Goal: Task Accomplishment & Management: Manage account settings

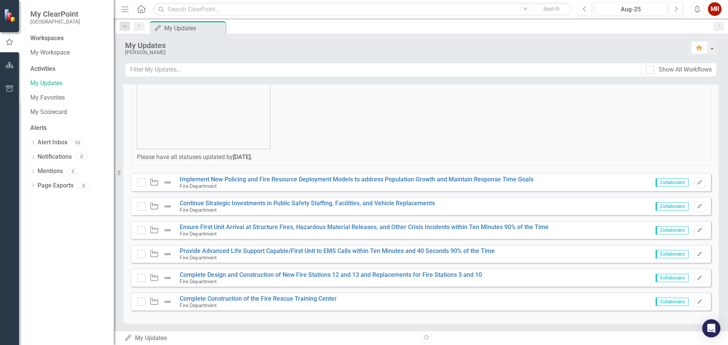
scroll to position [76, 0]
click at [289, 228] on link "Ensure First Unit Arrival at Structure Fires, Hazardous Material Releases, and …" at bounding box center [364, 226] width 369 height 7
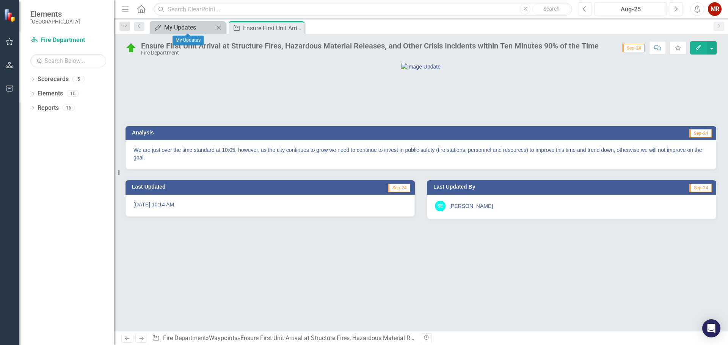
click at [180, 26] on div "My Updates" at bounding box center [189, 27] width 50 height 9
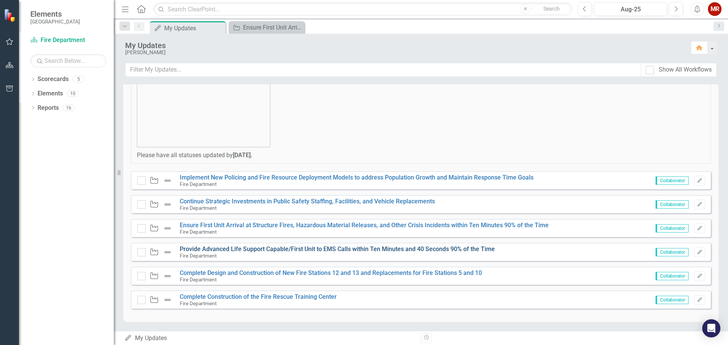
scroll to position [78, 0]
click at [277, 249] on link "Provide Advanced Life Support Capable/First Unit to EMS Calls within Ten Minute…" at bounding box center [337, 248] width 315 height 7
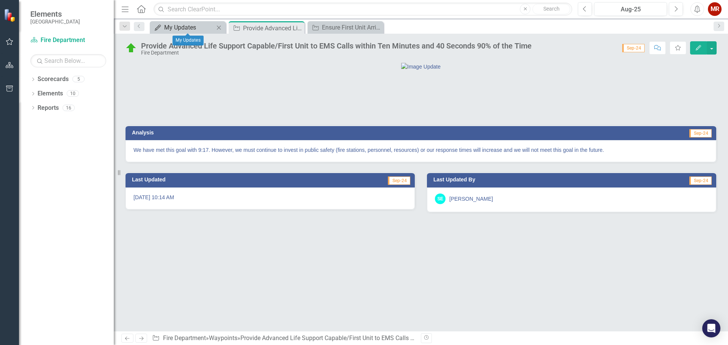
click at [193, 24] on div "My Updates" at bounding box center [189, 27] width 50 height 9
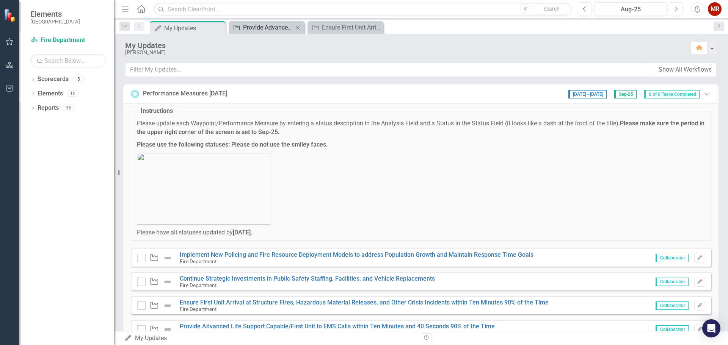
click at [261, 29] on div "Provide Advanced Life Support Capable/First Unit to EMS Calls within Ten Minute…" at bounding box center [268, 27] width 50 height 9
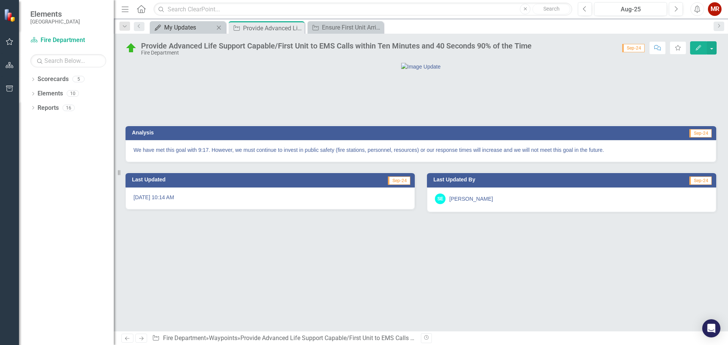
click at [180, 26] on div "My Updates" at bounding box center [189, 27] width 50 height 9
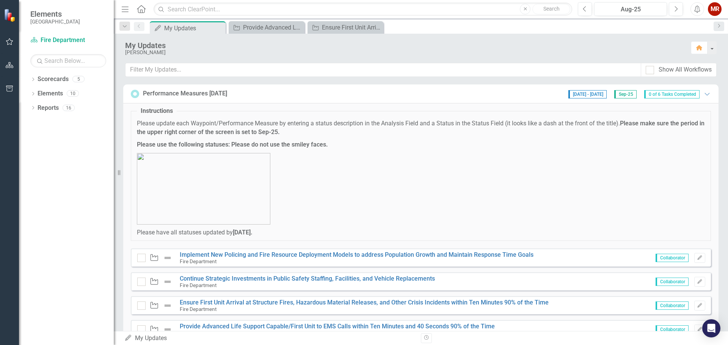
scroll to position [38, 0]
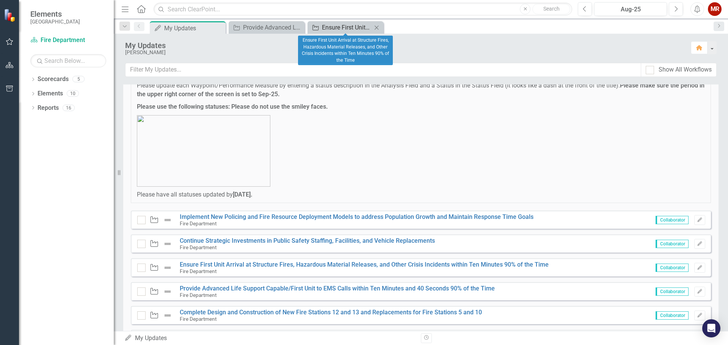
click at [340, 30] on div "Ensure First Unit Arrival at Structure Fires, Hazardous Material Releases, and …" at bounding box center [347, 27] width 50 height 9
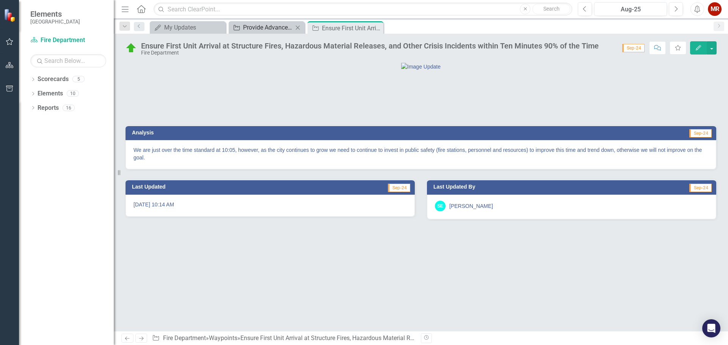
click at [270, 27] on div "Provide Advanced Life Support Capable/First Unit to EMS Calls within Ten Minute…" at bounding box center [268, 27] width 50 height 9
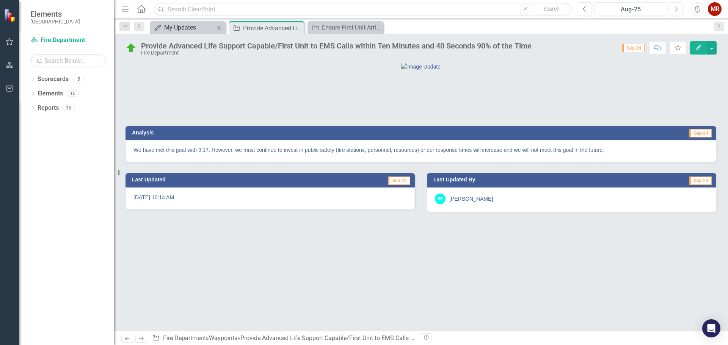
click at [187, 27] on div "My Updates" at bounding box center [189, 27] width 50 height 9
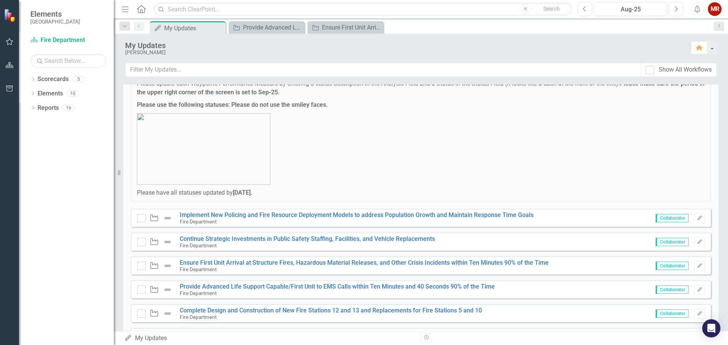
scroll to position [78, 0]
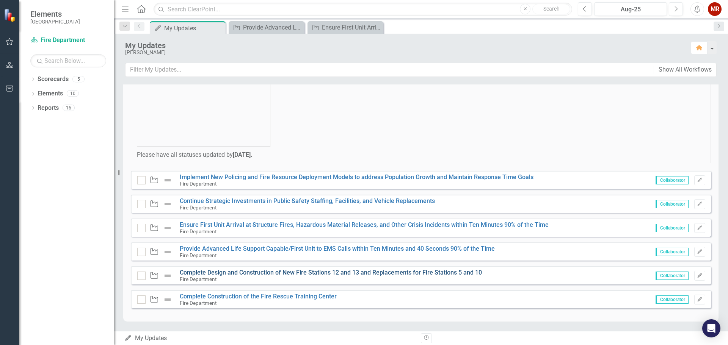
click at [259, 272] on link "Complete Design and Construction of New Fire Stations 12 and 13 and Replacement…" at bounding box center [331, 272] width 302 height 7
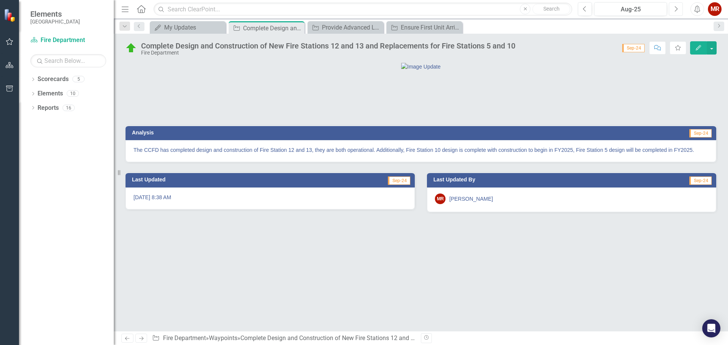
click at [677, 11] on icon "Next" at bounding box center [676, 9] width 4 height 7
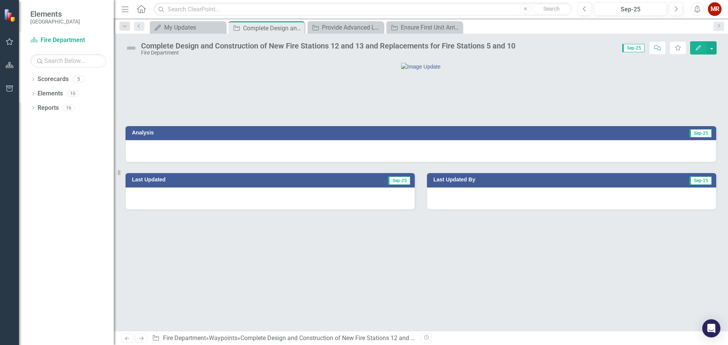
click at [600, 162] on div at bounding box center [421, 151] width 591 height 22
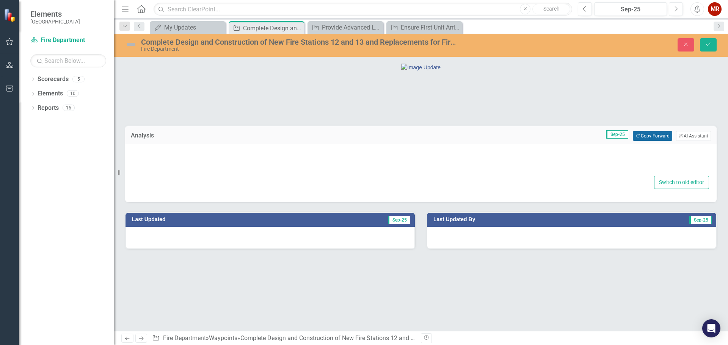
click at [652, 141] on button "Copy Forward Copy Forward" at bounding box center [652, 136] width 39 height 10
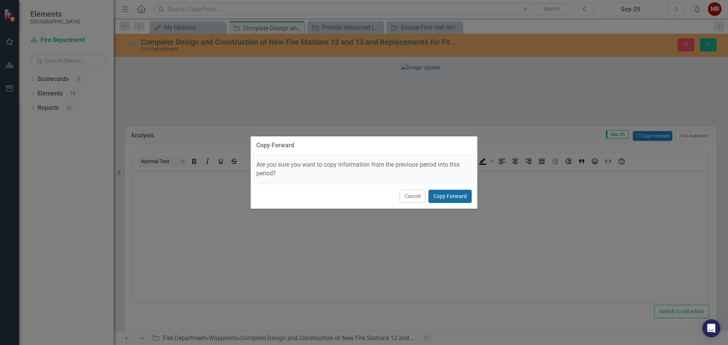
click at [445, 191] on button "Copy Forward" at bounding box center [449, 196] width 43 height 13
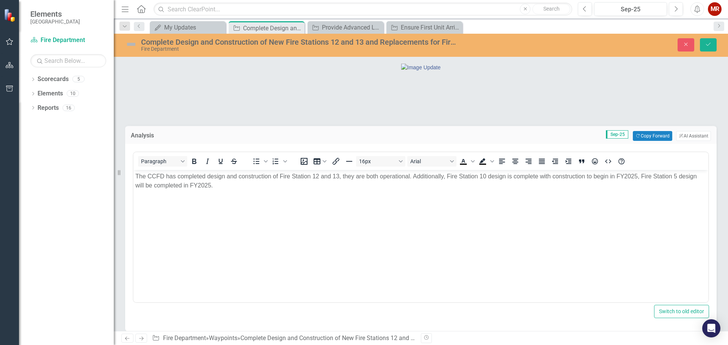
click at [262, 216] on body "The CCFD has completed design and construction of Fire Station 12 and 13, they …" at bounding box center [420, 227] width 575 height 114
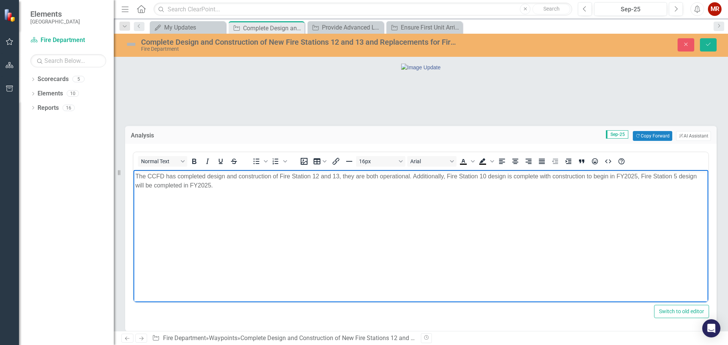
click at [636, 176] on p "The CCFD has completed design and construction of Fire Station 12 and 13, they …" at bounding box center [420, 181] width 571 height 18
click at [210, 186] on p "The CCFD has completed design and construction of Fire Station 12 and 13, they …" at bounding box center [420, 181] width 571 height 18
click at [228, 193] on body "The CCFD has completed design and construction of Fire Station 12 and 13, they …" at bounding box center [420, 227] width 575 height 114
drag, startPoint x: 395, startPoint y: 186, endPoint x: 317, endPoint y: 186, distance: 77.7
click at [317, 186] on p "The CCFD has completed design and construction of Fire Station 12 and 13, they …" at bounding box center [420, 181] width 571 height 18
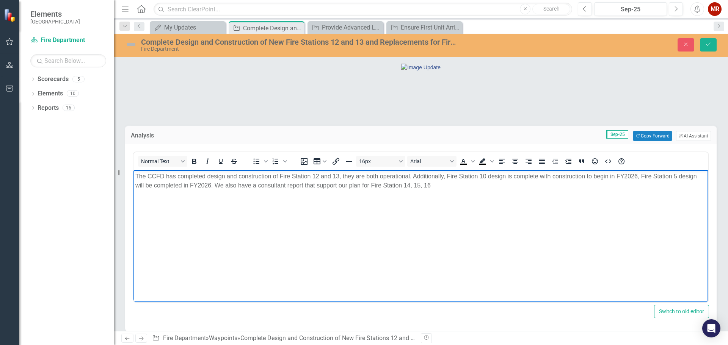
click at [443, 190] on p "The CCFD has completed design and construction of Fire Station 12 and 13, they …" at bounding box center [420, 181] width 571 height 18
click at [526, 190] on p "The CCFD has completed design and construction of Fire Station 12 and 13, they …" at bounding box center [420, 181] width 571 height 18
click at [336, 185] on p "The CCFD has completed design and construction of Fire Station 12 and 13, they …" at bounding box center [420, 181] width 571 height 18
click at [503, 187] on p "The CCFD has completed design and construction of Fire Station 12 and 13, they …" at bounding box center [420, 181] width 571 height 18
click at [712, 42] on button "Save" at bounding box center [708, 44] width 17 height 13
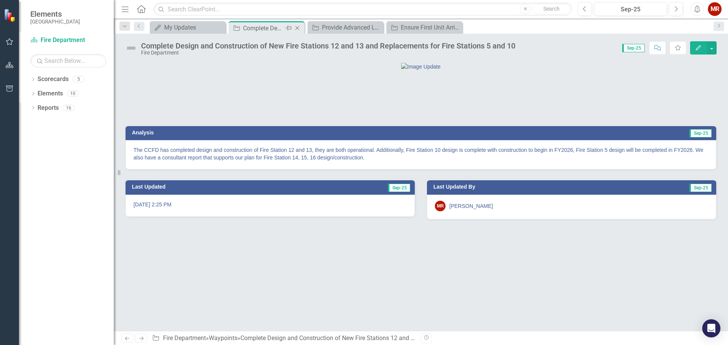
click at [300, 27] on icon "Close" at bounding box center [297, 28] width 8 height 6
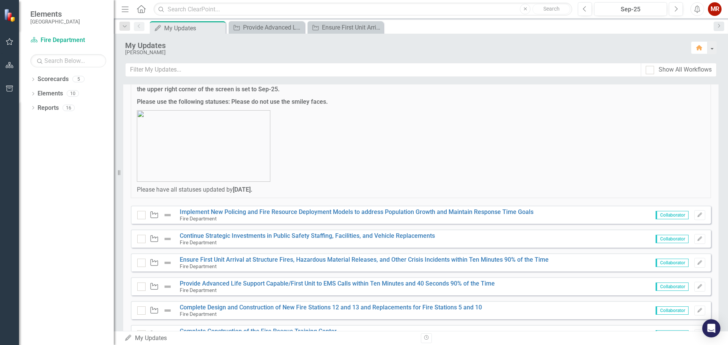
scroll to position [78, 0]
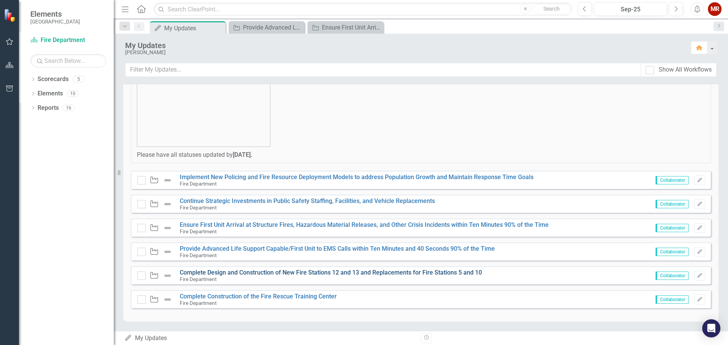
click at [273, 273] on link "Complete Design and Construction of New Fire Stations 12 and 13 and Replacement…" at bounding box center [331, 272] width 302 height 7
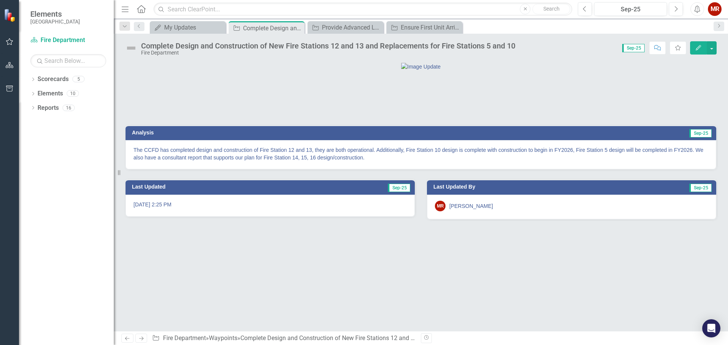
click at [701, 47] on icon "Edit" at bounding box center [698, 47] width 7 height 5
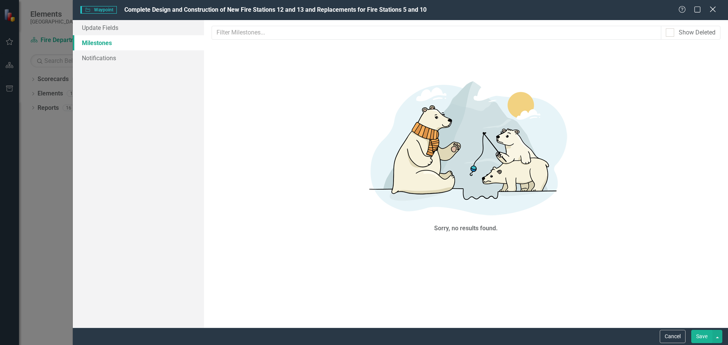
click at [713, 11] on icon "Close" at bounding box center [712, 9] width 9 height 7
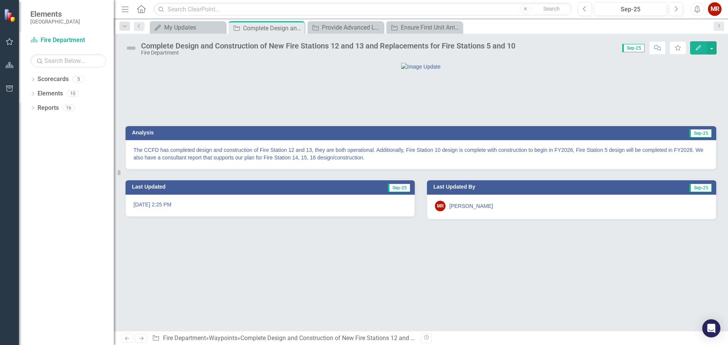
click at [697, 49] on icon "button" at bounding box center [698, 47] width 5 height 5
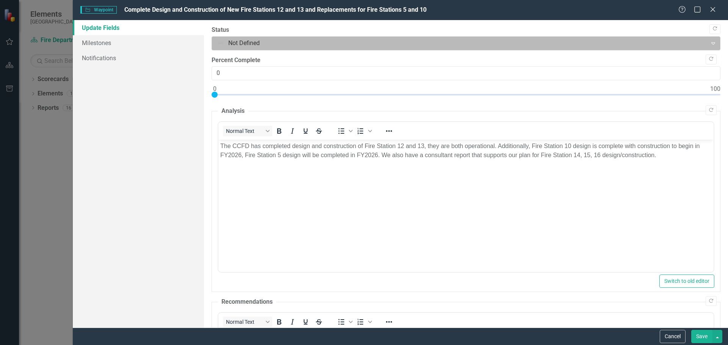
click at [223, 43] on div at bounding box center [460, 43] width 486 height 10
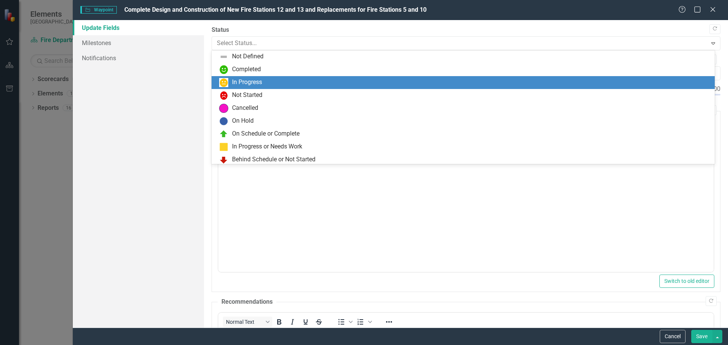
click at [230, 79] on div "In Progress" at bounding box center [464, 82] width 491 height 9
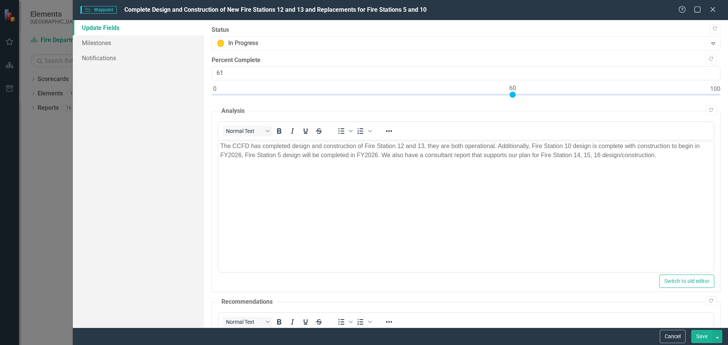
type input "60"
drag, startPoint x: 213, startPoint y: 95, endPoint x: 511, endPoint y: 93, distance: 298.0
click at [511, 93] on div at bounding box center [513, 95] width 6 height 6
click at [492, 205] on body "The CCFD has completed design and construction of Fire Station 12 and 13, they …" at bounding box center [465, 197] width 495 height 114
drag, startPoint x: 697, startPoint y: 334, endPoint x: 309, endPoint y: 99, distance: 453.2
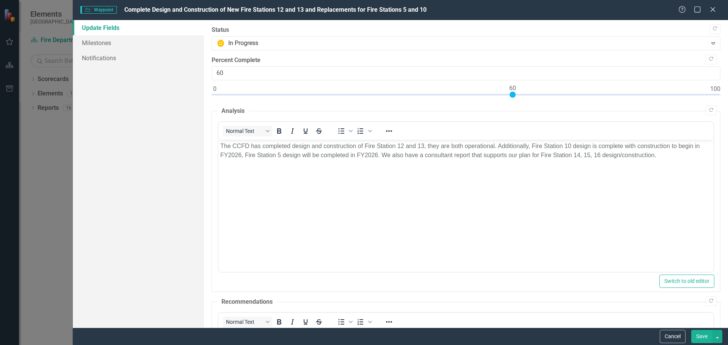
click at [697, 334] on button "Save" at bounding box center [701, 336] width 21 height 13
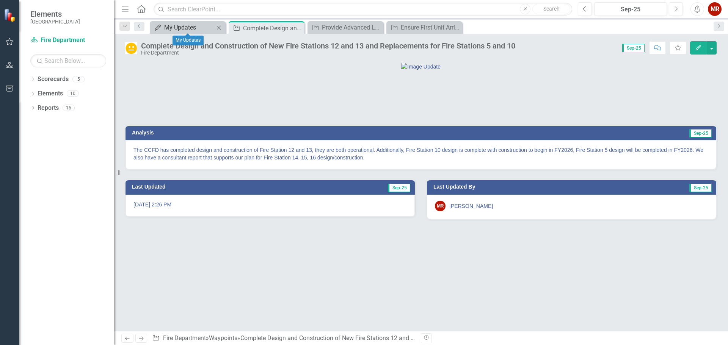
click at [198, 28] on div "My Updates" at bounding box center [189, 27] width 50 height 9
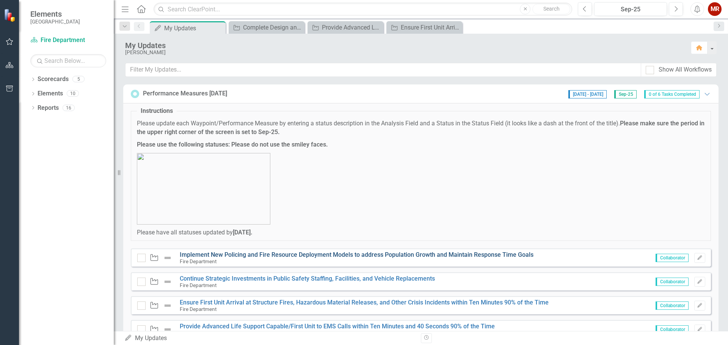
click at [300, 254] on link "Implement New Policing and Fire Resource Deployment Models to address Populatio…" at bounding box center [357, 254] width 354 height 7
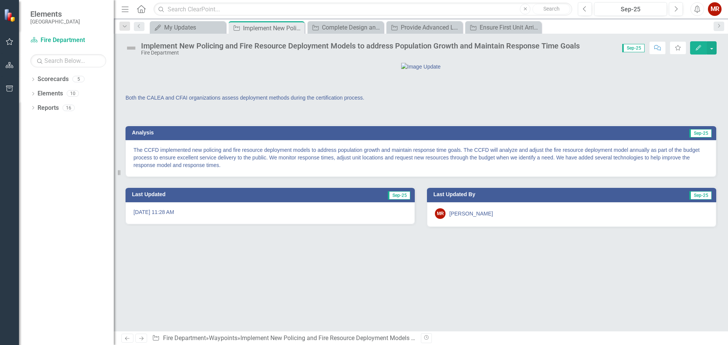
click at [694, 46] on button "Edit" at bounding box center [698, 47] width 17 height 13
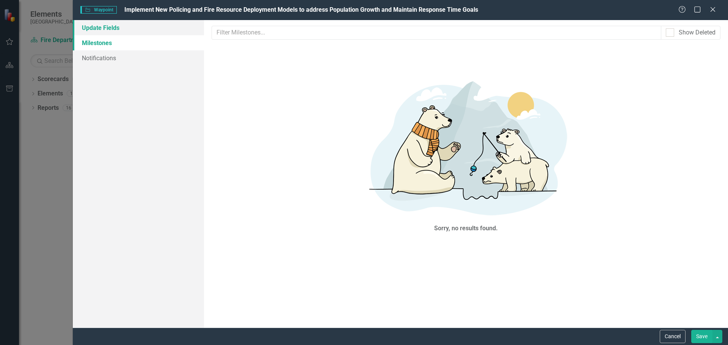
click at [106, 28] on link "Update Fields" at bounding box center [138, 27] width 131 height 15
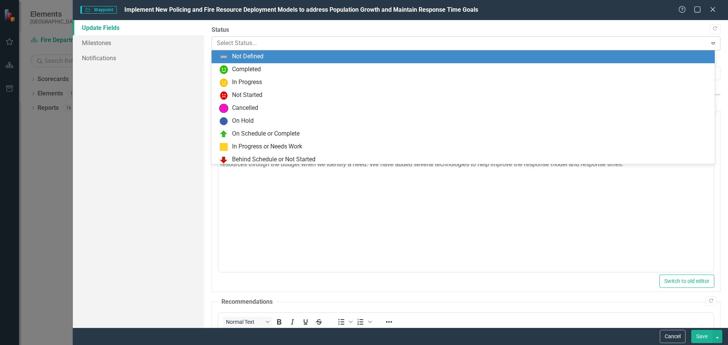
click at [235, 39] on div at bounding box center [460, 43] width 486 height 10
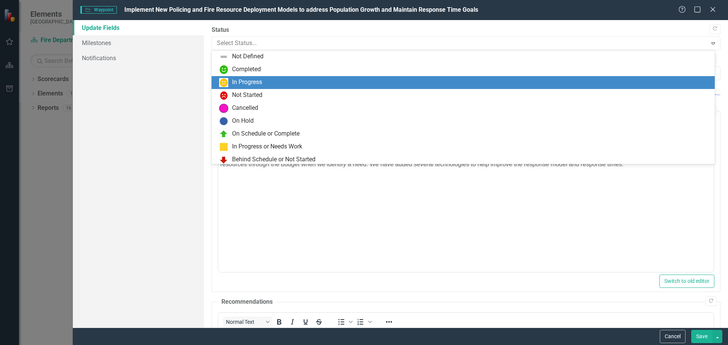
click at [234, 83] on div "In Progress" at bounding box center [247, 82] width 30 height 9
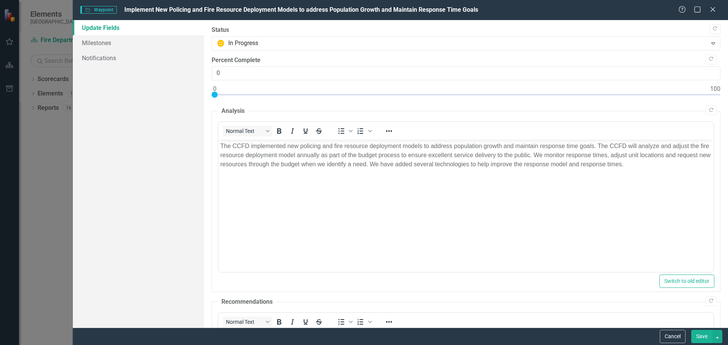
click at [679, 166] on p "The CCFD implemented new policing and fire resource deployment models to addres…" at bounding box center [465, 155] width 491 height 27
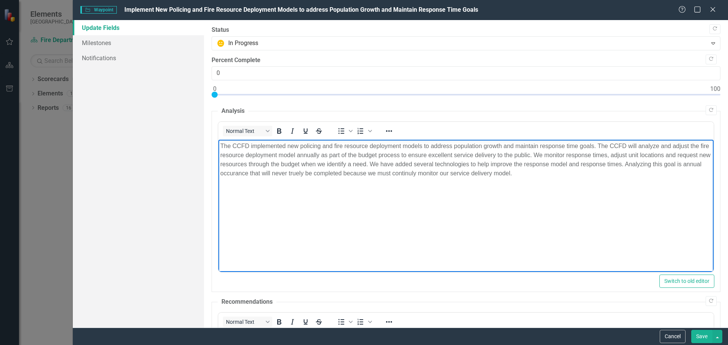
click at [440, 170] on p "The CCFD implemented new policing and fire resource deployment models to addres…" at bounding box center [465, 160] width 491 height 36
click at [484, 173] on p "The CCFD implemented new policing and fire resource deployment models to addres…" at bounding box center [465, 160] width 491 height 36
click at [584, 175] on p "The CCFD implemented new policing and fire resource deployment models to addres…" at bounding box center [465, 160] width 491 height 36
click at [275, 175] on p "The CCFD implemented new policing and fire resource deployment models to addres…" at bounding box center [465, 160] width 491 height 36
click at [335, 174] on p "The CCFD implemented new policing and fire resource deployment models to addres…" at bounding box center [465, 160] width 491 height 36
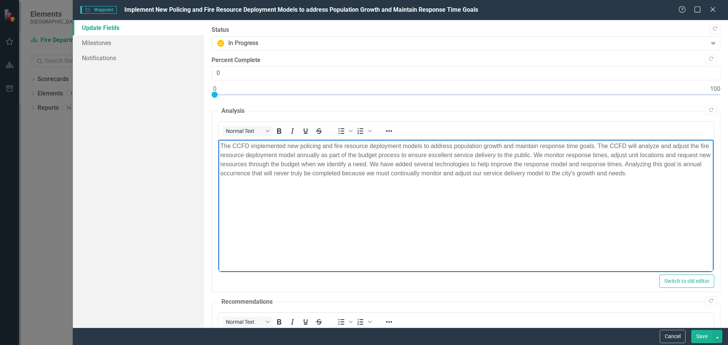
click at [366, 242] on body "The CCFD implemented new policing and fire resource deployment models to addres…" at bounding box center [465, 197] width 495 height 114
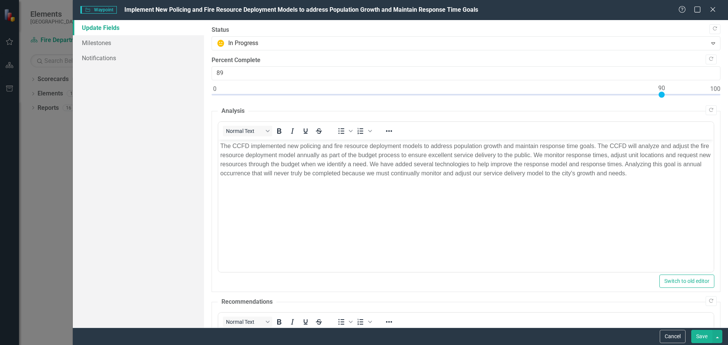
type input "90"
drag, startPoint x: 215, startPoint y: 96, endPoint x: 661, endPoint y: 94, distance: 445.5
click at [661, 94] on div at bounding box center [662, 95] width 6 height 6
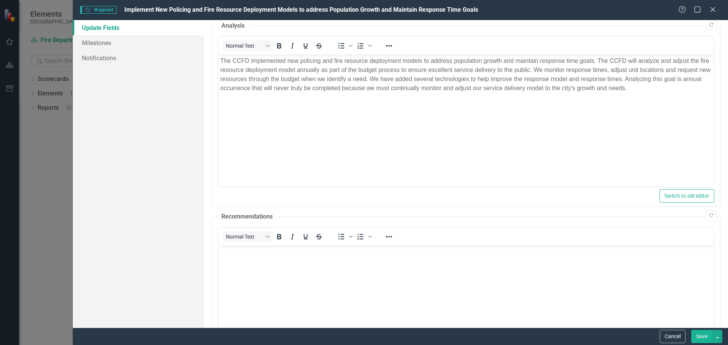
scroll to position [197, 0]
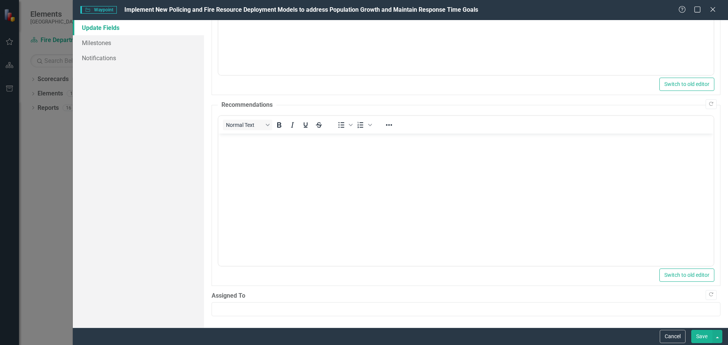
click at [700, 333] on button "Save" at bounding box center [701, 336] width 21 height 13
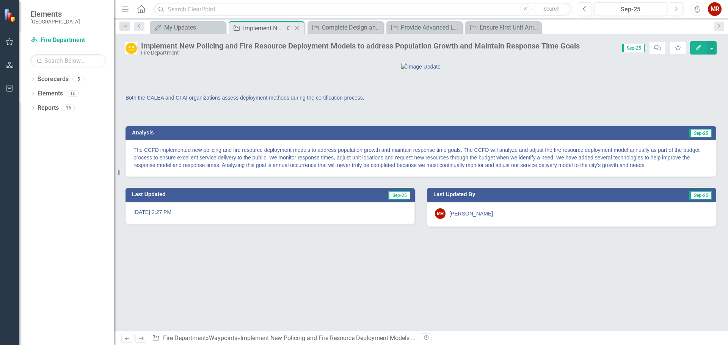
click at [299, 26] on icon "Close" at bounding box center [297, 28] width 8 height 6
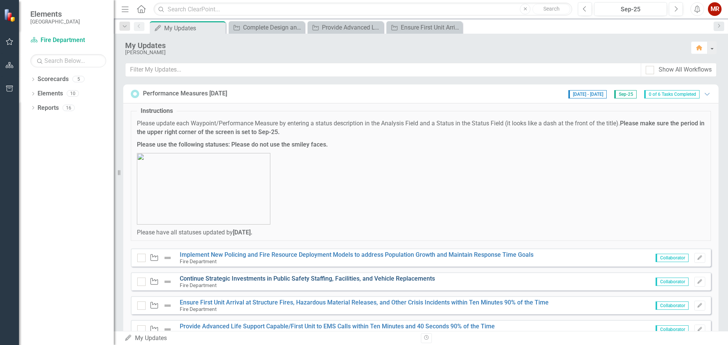
scroll to position [38, 0]
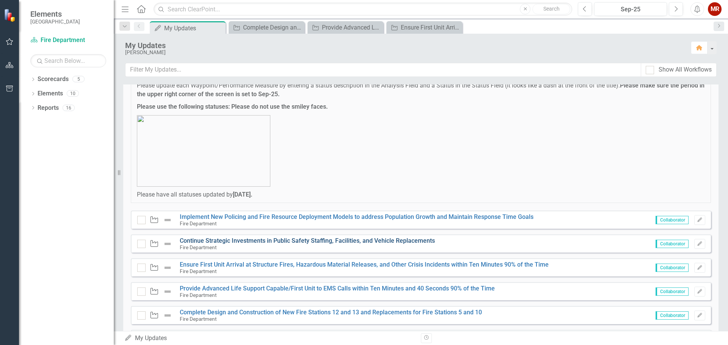
click at [298, 240] on link "Continue Strategic Investments in Public Safety Staffing, Facilities, and Vehic…" at bounding box center [307, 240] width 255 height 7
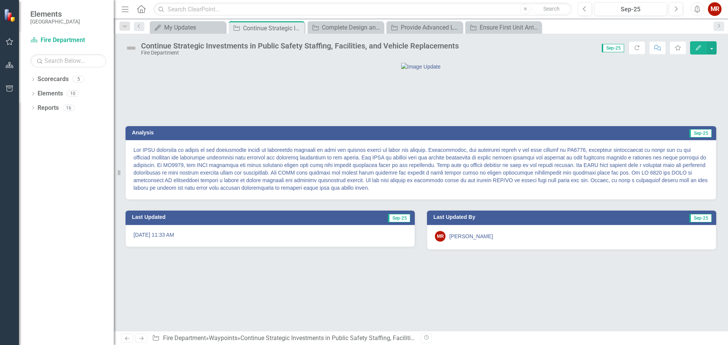
click at [700, 48] on icon "Edit" at bounding box center [698, 47] width 7 height 5
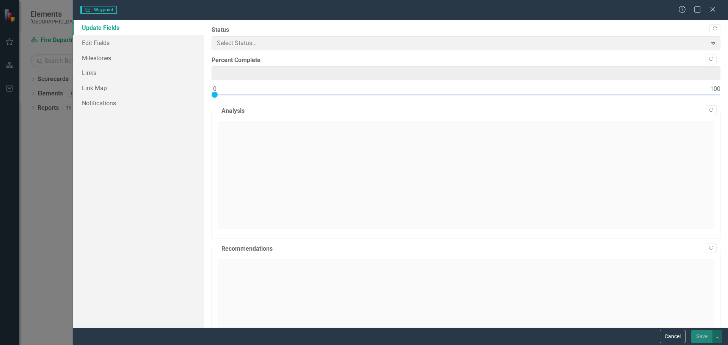
type input "0"
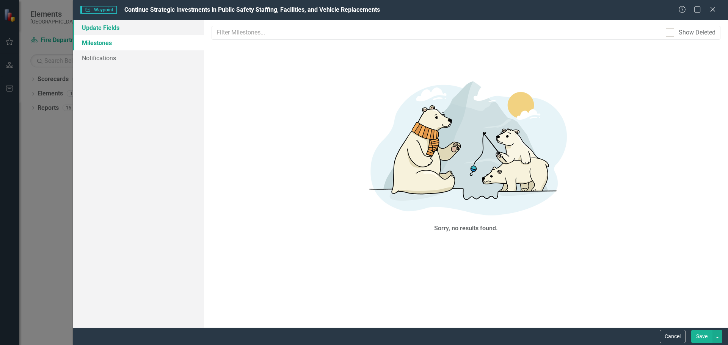
click at [86, 26] on link "Update Fields" at bounding box center [138, 27] width 131 height 15
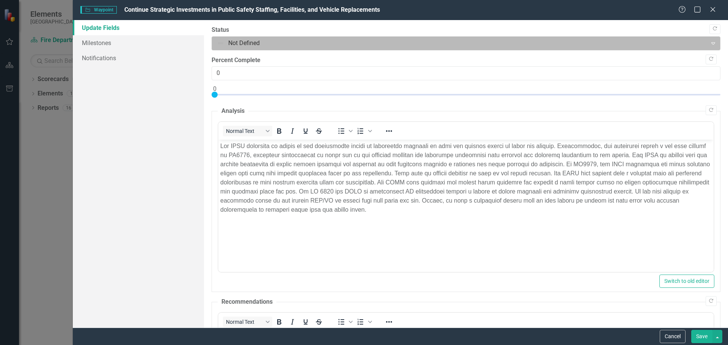
click at [234, 46] on div at bounding box center [460, 43] width 486 height 10
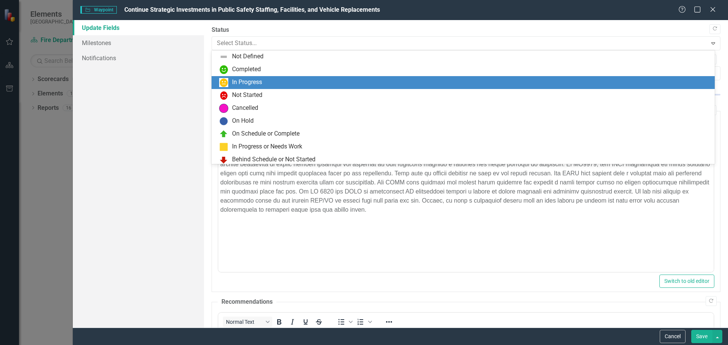
click at [248, 83] on div "In Progress" at bounding box center [247, 82] width 30 height 9
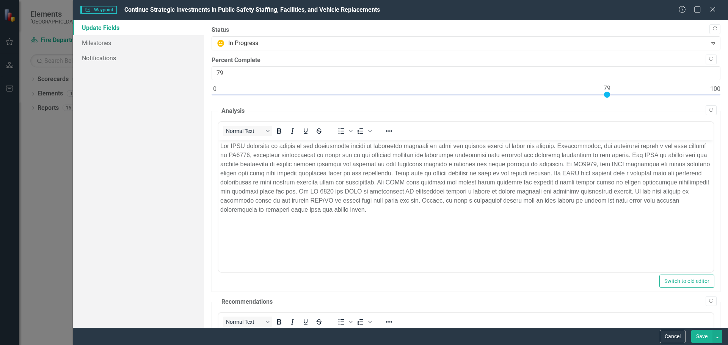
type input "80"
drag, startPoint x: 216, startPoint y: 94, endPoint x: 612, endPoint y: 94, distance: 395.9
click at [612, 94] on div at bounding box center [612, 95] width 6 height 6
click at [703, 334] on button "Save" at bounding box center [701, 336] width 21 height 13
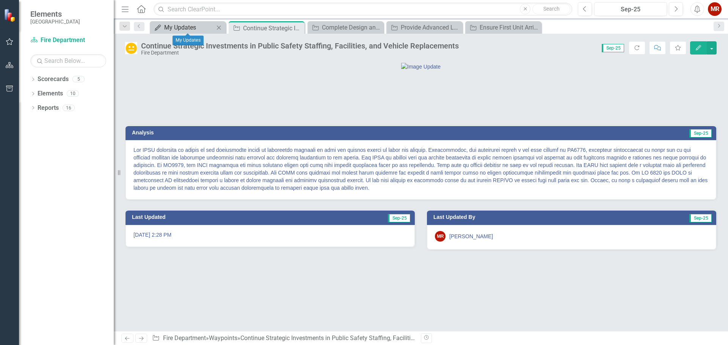
click at [195, 25] on div "My Updates" at bounding box center [189, 27] width 50 height 9
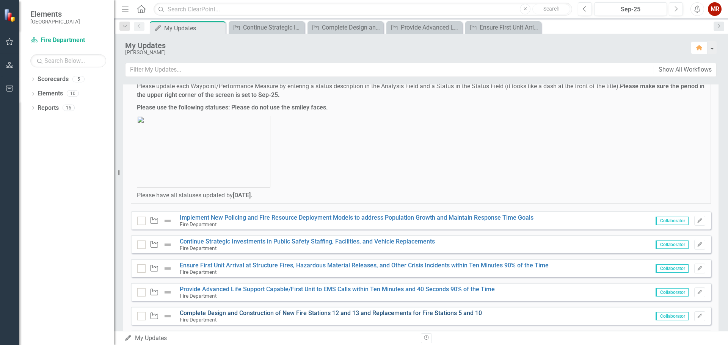
scroll to position [78, 0]
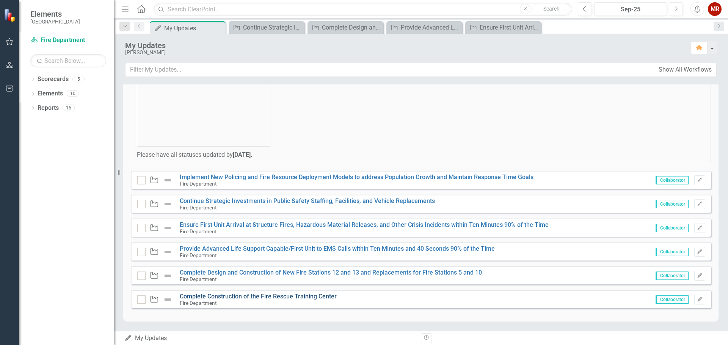
click at [296, 298] on link "Complete Construction of the Fire Rescue Training Center" at bounding box center [258, 296] width 157 height 7
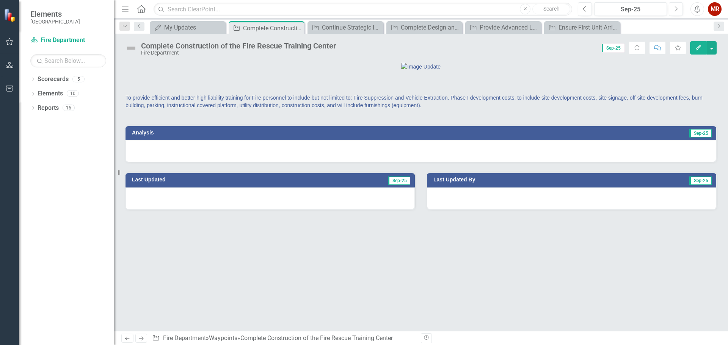
click at [696, 48] on icon "Edit" at bounding box center [698, 47] width 7 height 5
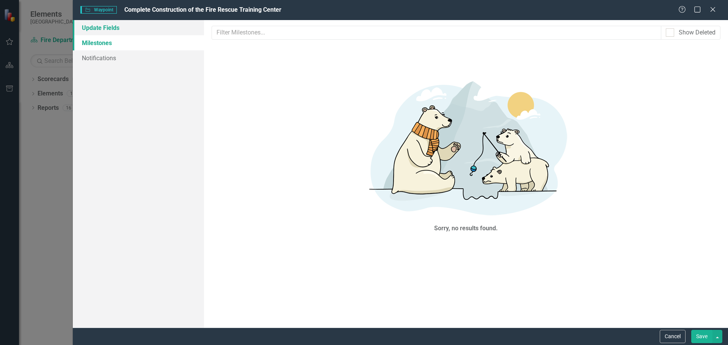
click at [109, 27] on link "Update Fields" at bounding box center [138, 27] width 131 height 15
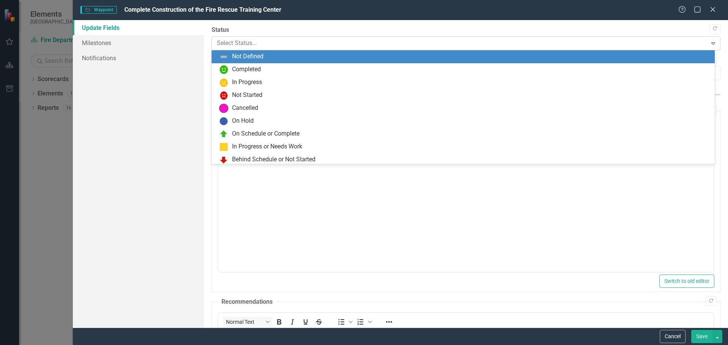
click at [223, 48] on div at bounding box center [460, 43] width 486 height 10
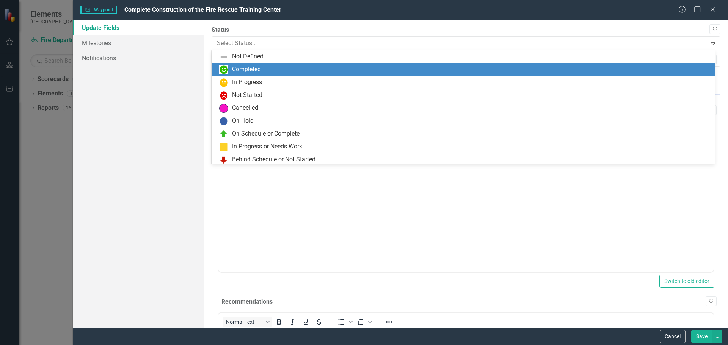
click at [229, 67] on div "Completed" at bounding box center [464, 69] width 491 height 9
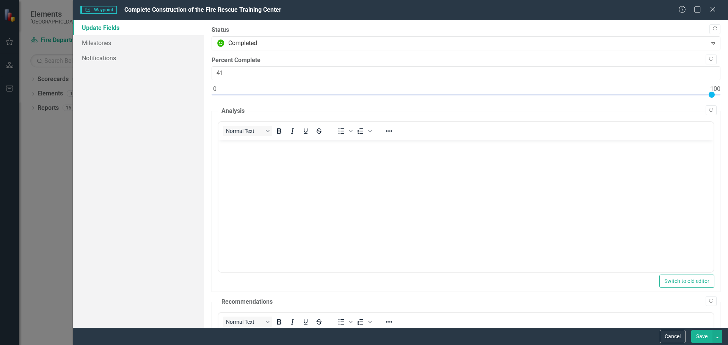
type input "100"
drag, startPoint x: 215, startPoint y: 94, endPoint x: 724, endPoint y: 99, distance: 508.9
click at [724, 99] on div ""Update" fields in ClearPoint are the fields that change from reporting period …" at bounding box center [466, 174] width 524 height 308
click at [271, 163] on body "Rich Text Area. Press ALT-0 for help." at bounding box center [465, 197] width 495 height 114
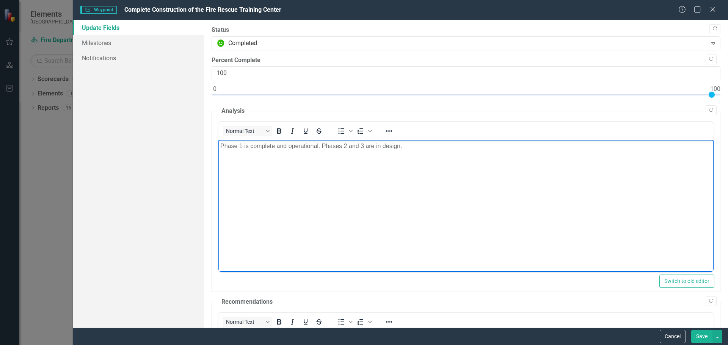
click at [706, 339] on button "Save" at bounding box center [701, 336] width 21 height 13
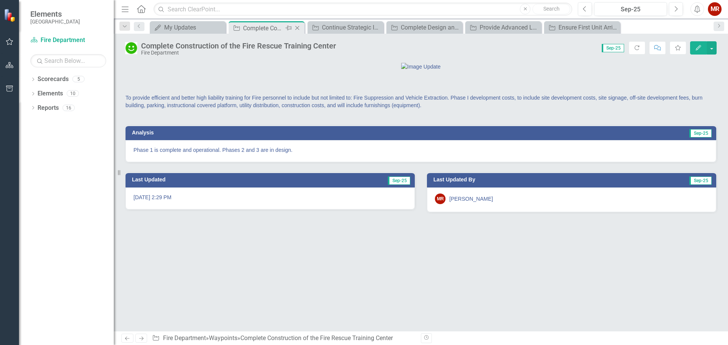
click at [298, 27] on icon "Close" at bounding box center [297, 28] width 8 height 6
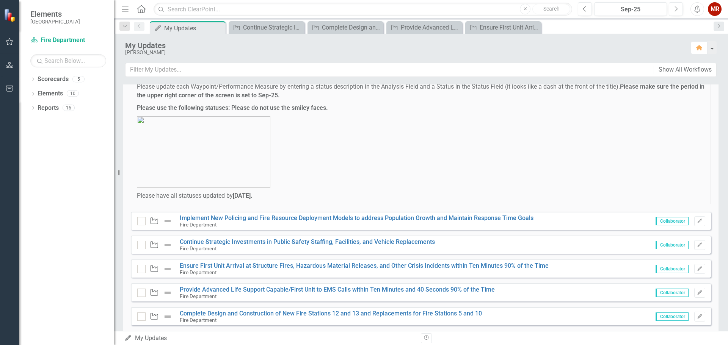
scroll to position [78, 0]
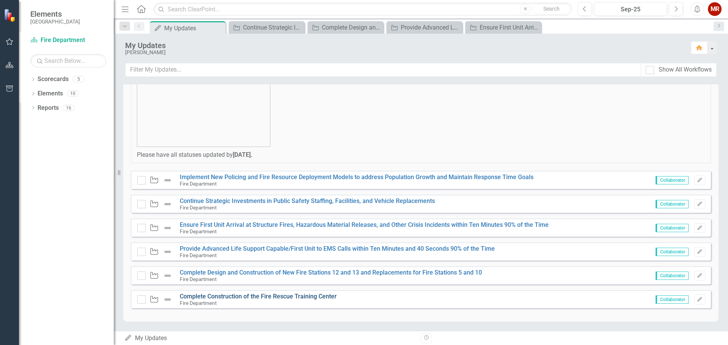
click at [292, 295] on link "Complete Construction of the Fire Rescue Training Center" at bounding box center [258, 296] width 157 height 7
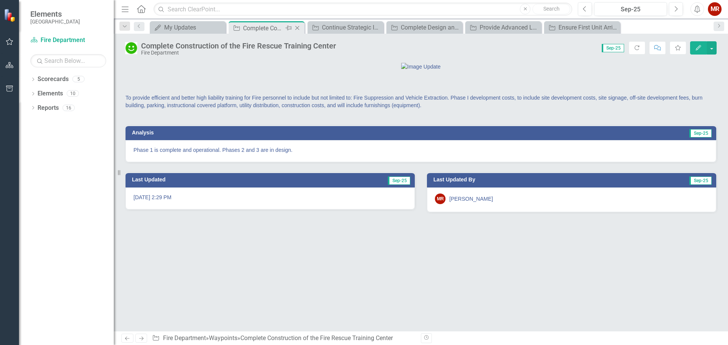
click at [297, 28] on icon "Close" at bounding box center [297, 28] width 8 height 6
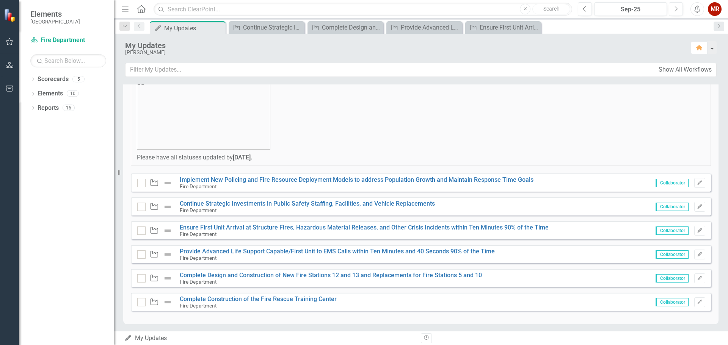
scroll to position [78, 0]
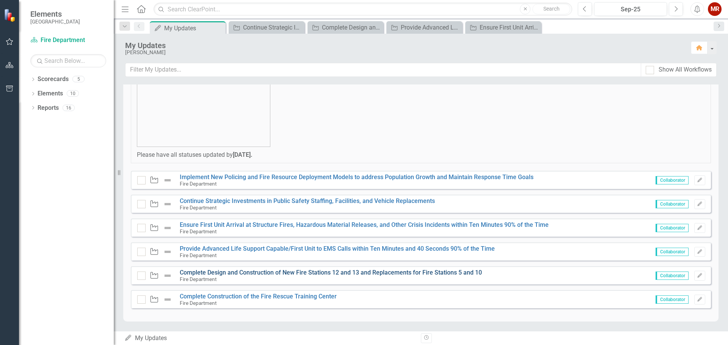
click at [332, 272] on link "Complete Design and Construction of New Fire Stations 12 and 13 and Replacement…" at bounding box center [331, 272] width 302 height 7
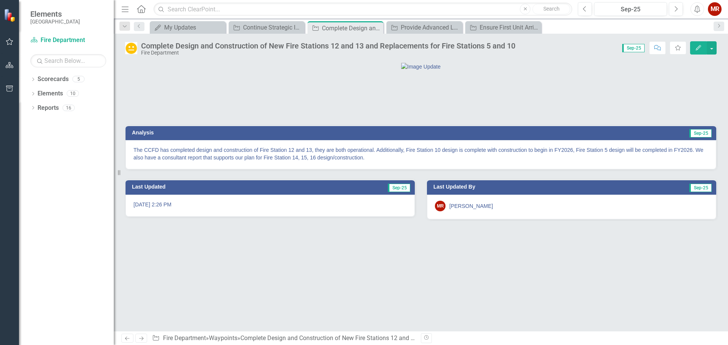
click at [697, 46] on icon "Edit" at bounding box center [698, 47] width 7 height 5
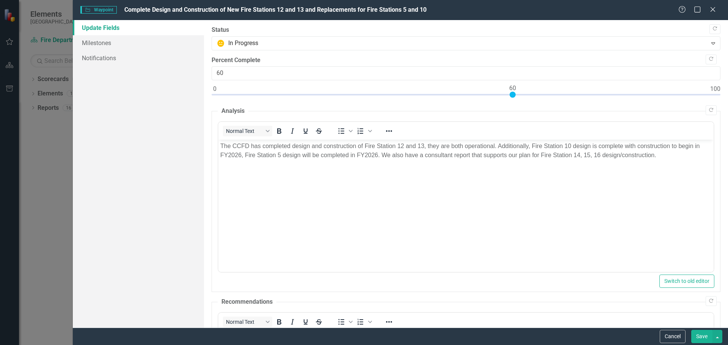
click at [716, 5] on div "Waypoint Waypoint Complete Design and Construction of New Fire Stations 12 and …" at bounding box center [400, 10] width 655 height 20
click at [712, 9] on icon at bounding box center [713, 9] width 6 height 6
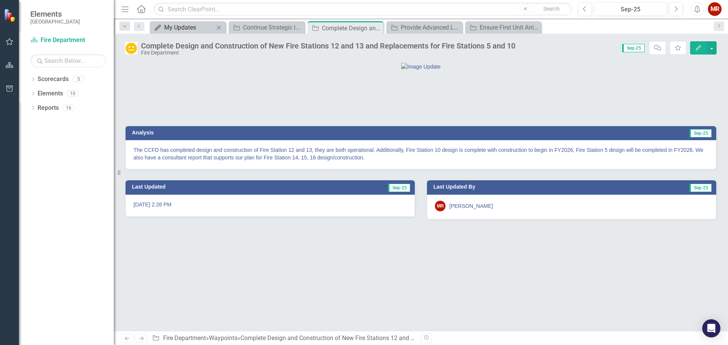
click at [180, 28] on div "My Updates" at bounding box center [189, 27] width 50 height 9
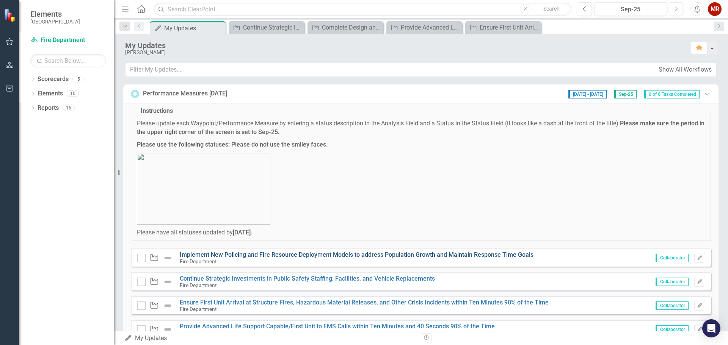
click at [245, 254] on link "Implement New Policing and Fire Resource Deployment Models to address Populatio…" at bounding box center [357, 254] width 354 height 7
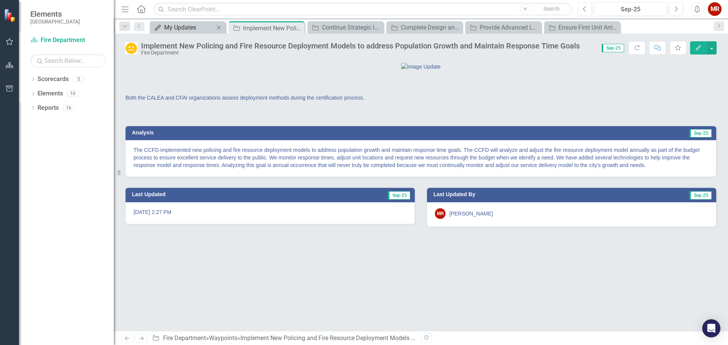
click at [188, 27] on div "My Updates" at bounding box center [189, 27] width 50 height 9
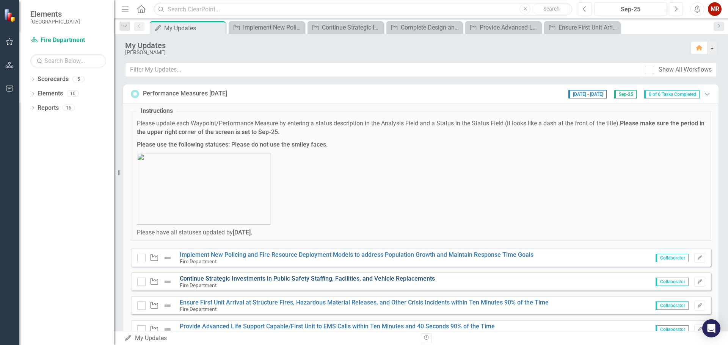
click at [221, 279] on link "Continue Strategic Investments in Public Safety Staffing, Facilities, and Vehic…" at bounding box center [307, 278] width 255 height 7
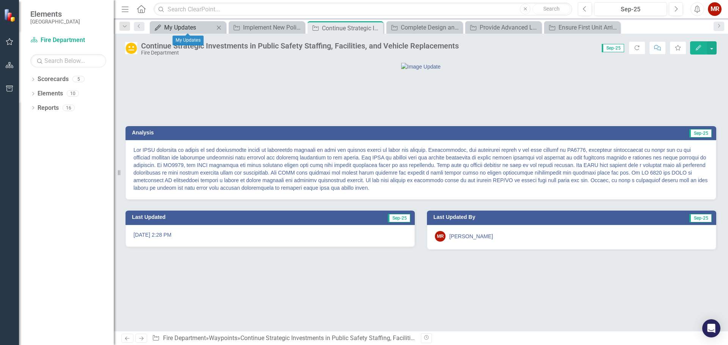
click at [183, 23] on div "My Updates" at bounding box center [189, 27] width 50 height 9
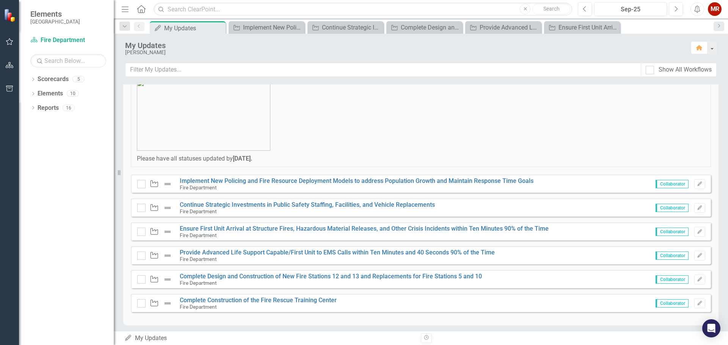
scroll to position [78, 0]
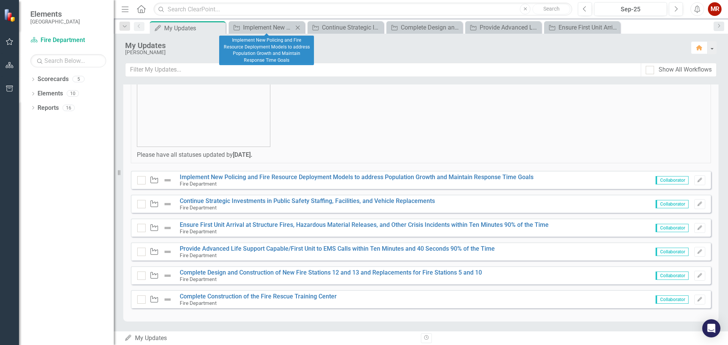
click at [295, 25] on icon "Close" at bounding box center [298, 28] width 8 height 6
click at [297, 26] on icon at bounding box center [298, 27] width 4 height 4
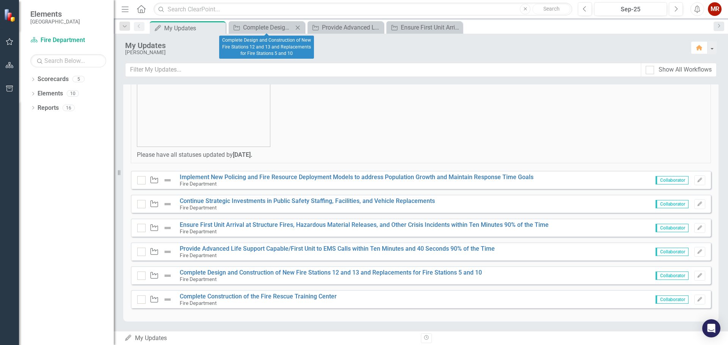
click at [298, 26] on icon "Close" at bounding box center [298, 28] width 8 height 6
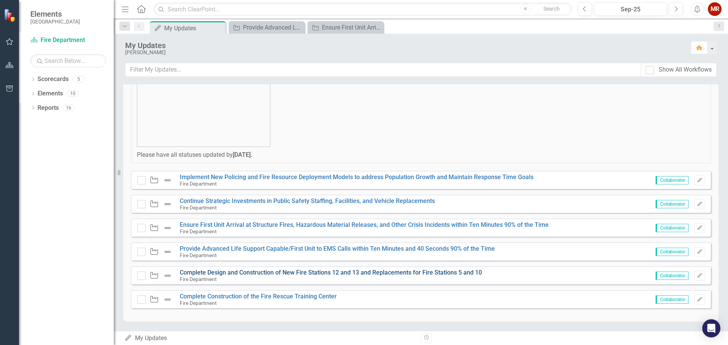
click at [267, 272] on link "Complete Design and Construction of New Fire Stations 12 and 13 and Replacement…" at bounding box center [331, 272] width 302 height 7
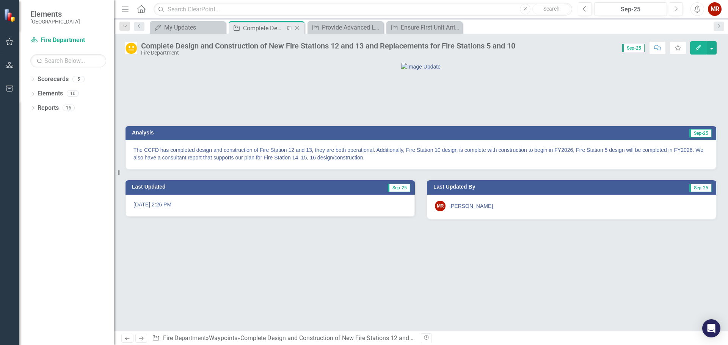
click at [295, 25] on icon "Close" at bounding box center [297, 28] width 8 height 6
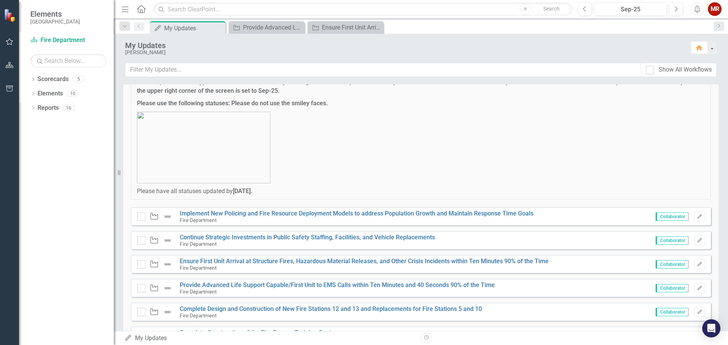
scroll to position [78, 0]
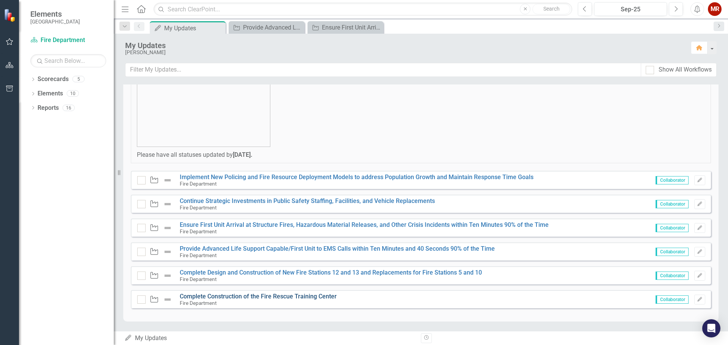
click at [265, 297] on link "Complete Construction of the Fire Rescue Training Center" at bounding box center [258, 296] width 157 height 7
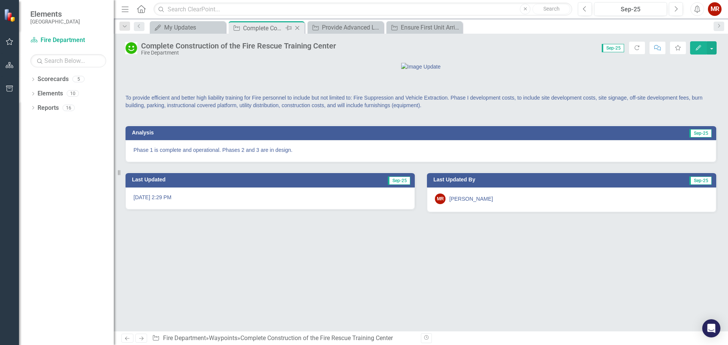
click at [297, 25] on div "Close" at bounding box center [297, 28] width 9 height 9
